Goal: Learn about a topic

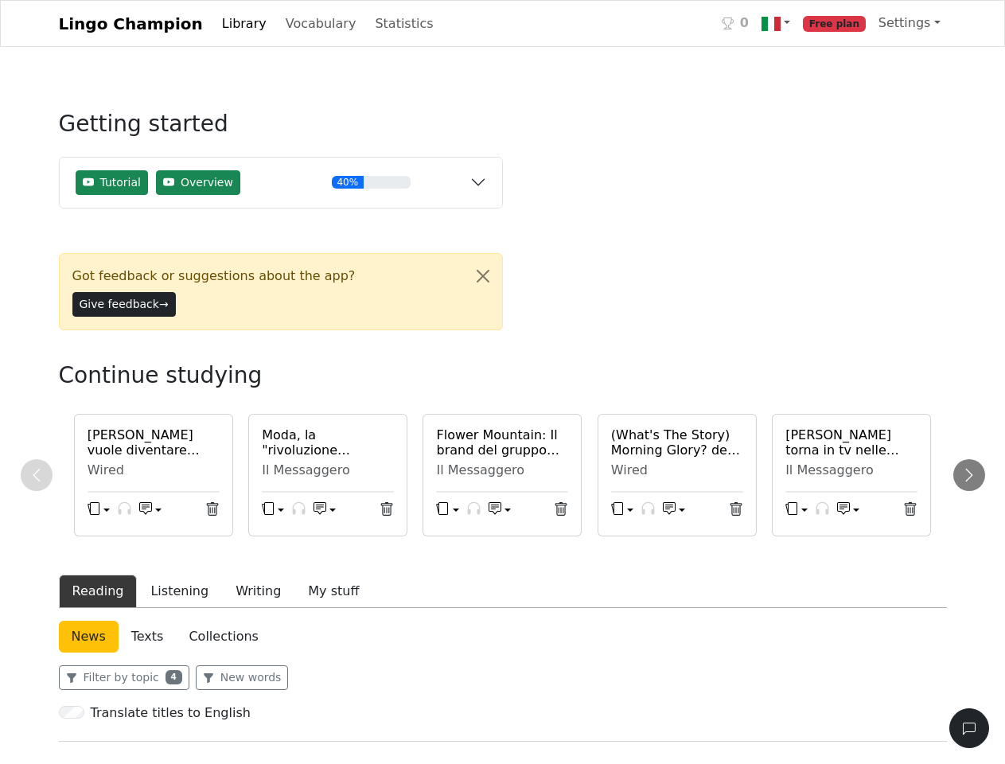
click at [781, 24] on img at bounding box center [771, 23] width 19 height 19
click at [912, 23] on link "Settings" at bounding box center [909, 23] width 75 height 32
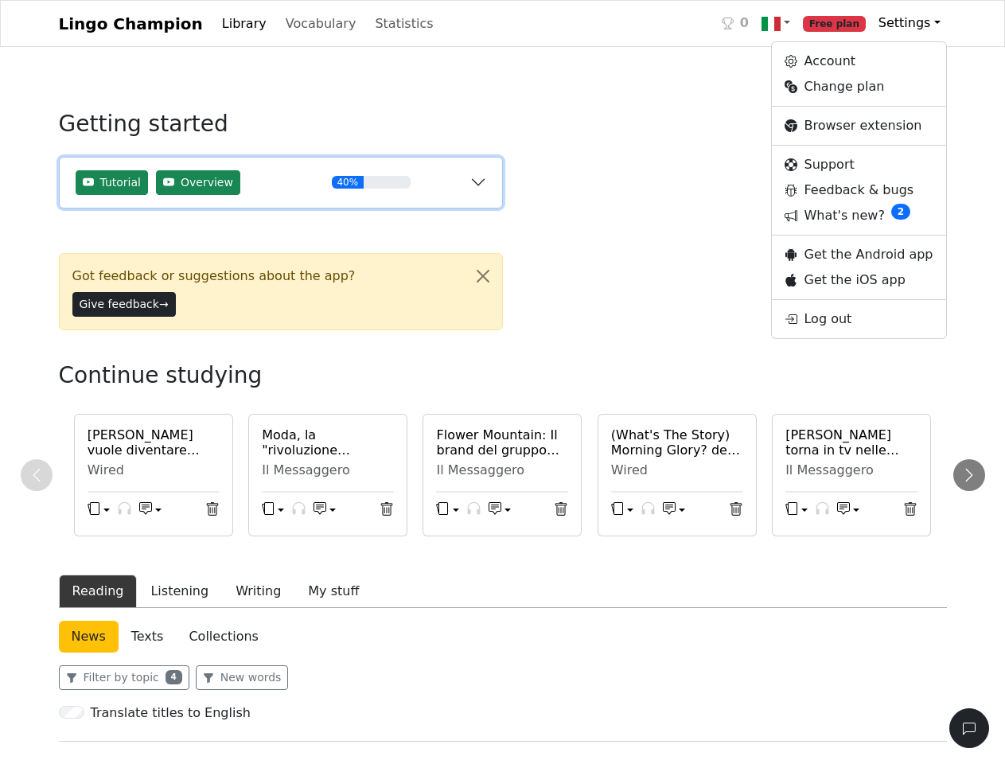
click at [281, 183] on div "40%" at bounding box center [371, 182] width 197 height 13
